Goal: Check status

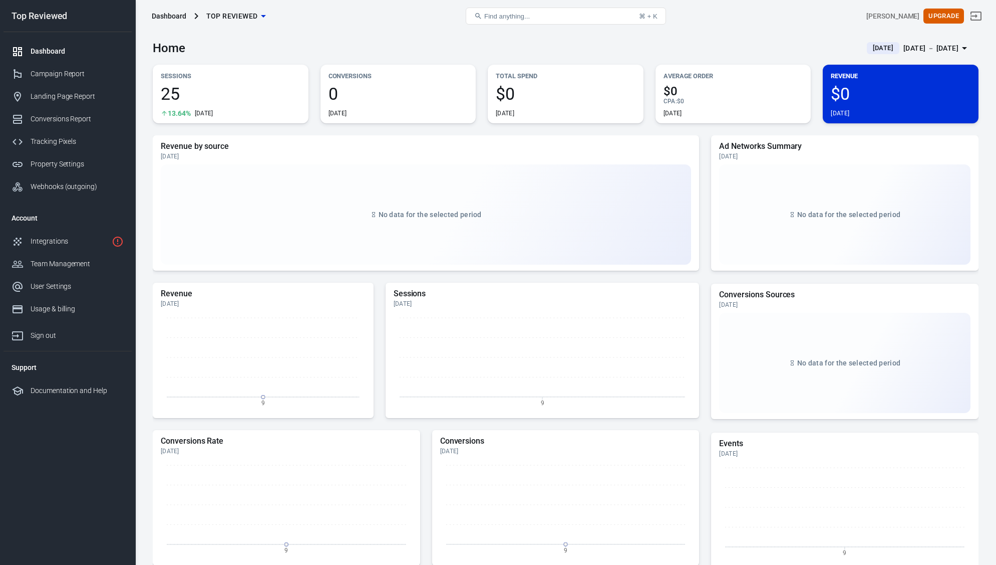
click at [883, 46] on span "Yesterday" at bounding box center [883, 48] width 29 height 10
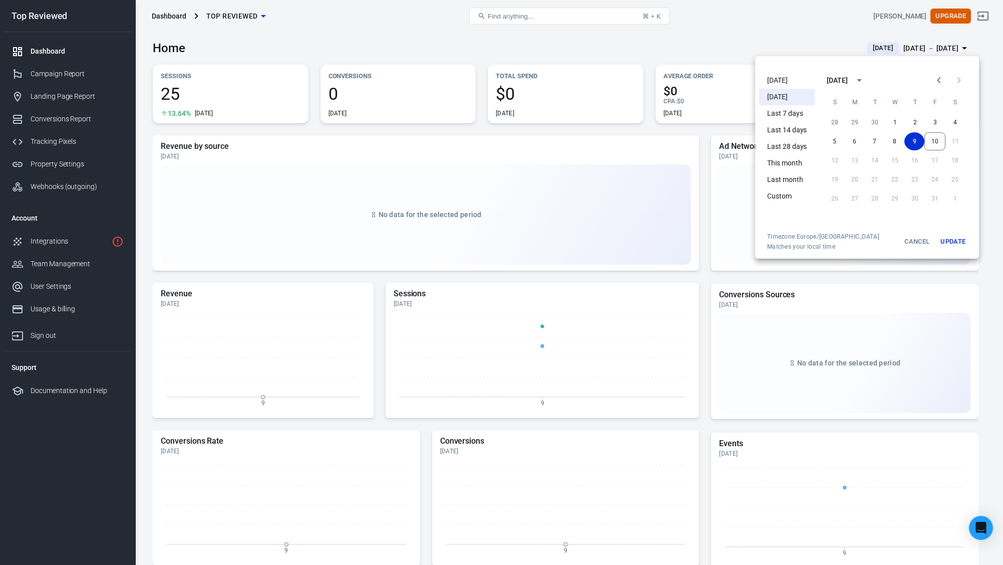
click at [729, 43] on div at bounding box center [501, 282] width 1003 height 565
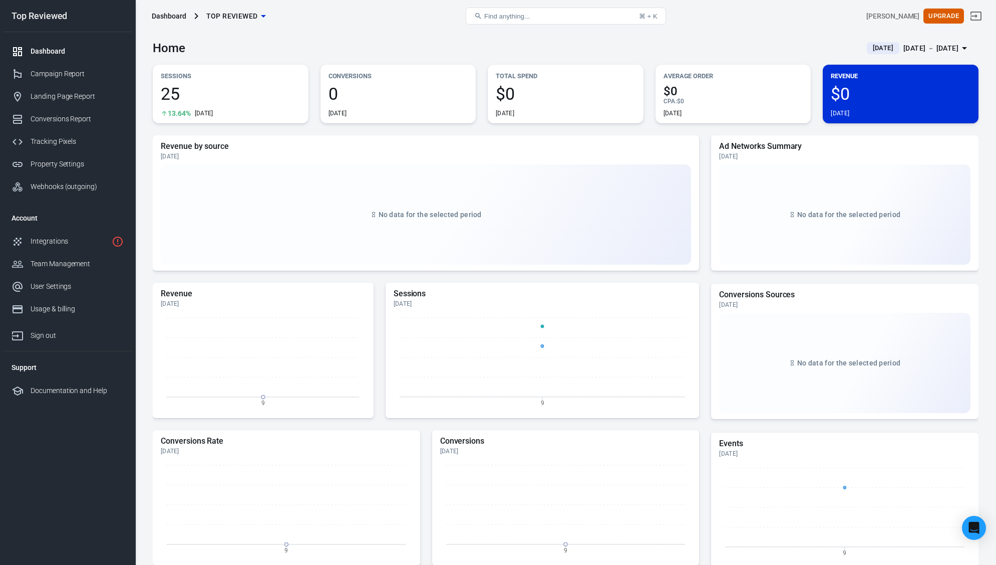
click at [869, 50] on span "Yesterday" at bounding box center [883, 48] width 29 height 10
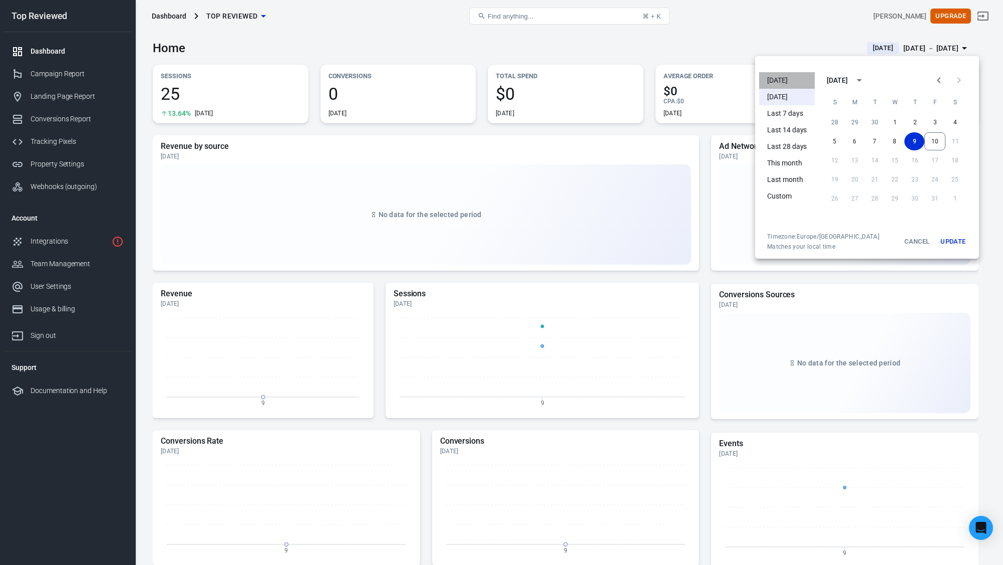
click at [778, 74] on li "Today" at bounding box center [787, 80] width 56 height 17
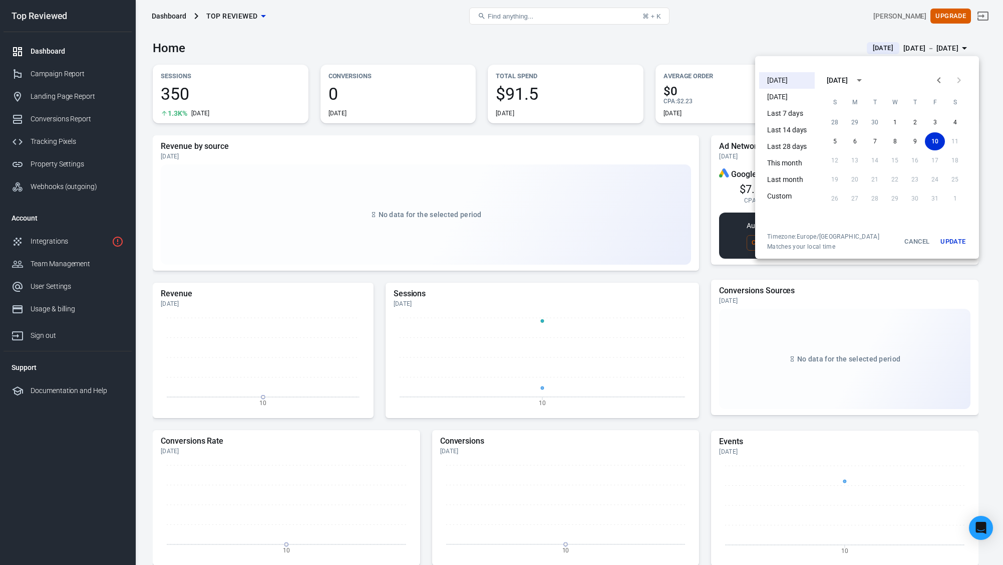
click at [761, 42] on div at bounding box center [501, 282] width 1003 height 565
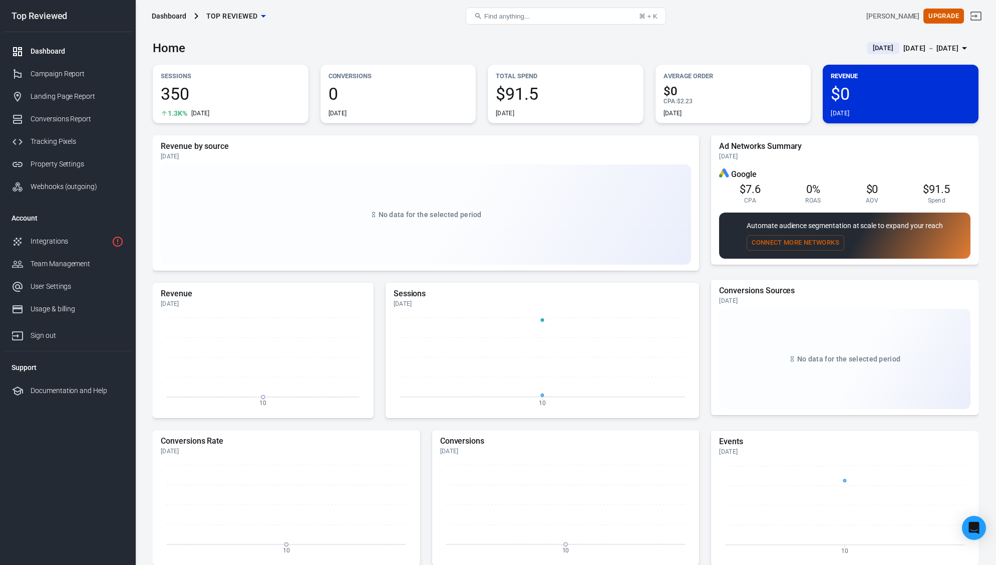
click at [799, 92] on span "$0" at bounding box center [734, 91] width 140 height 12
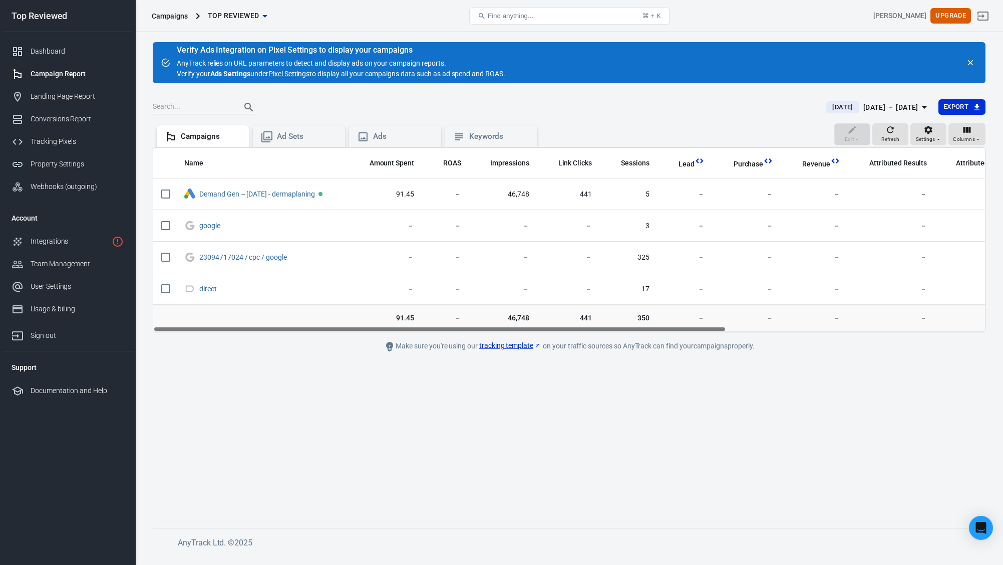
drag, startPoint x: 595, startPoint y: 329, endPoint x: 478, endPoint y: 331, distance: 116.7
click at [478, 331] on div "Name Amount Spent ROAS Impressions Link Clicks Sessions Lead Purchase Revenue A…" at bounding box center [569, 239] width 833 height 185
click at [57, 44] on link "Dashboard" at bounding box center [68, 51] width 128 height 23
